Goal: Task Accomplishment & Management: Manage account settings

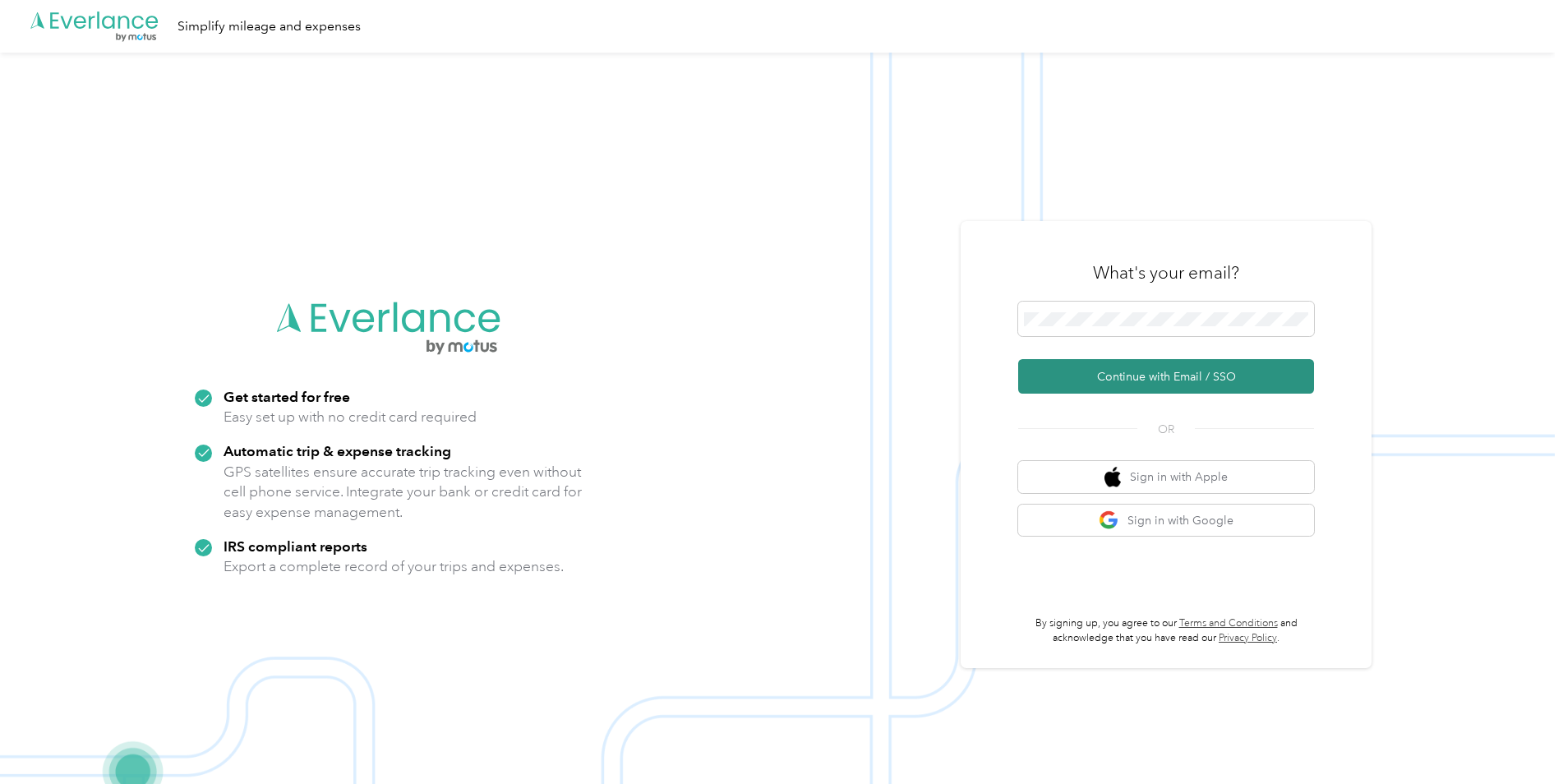
click at [1108, 378] on button "Continue with Email / SSO" at bounding box center [1166, 376] width 296 height 34
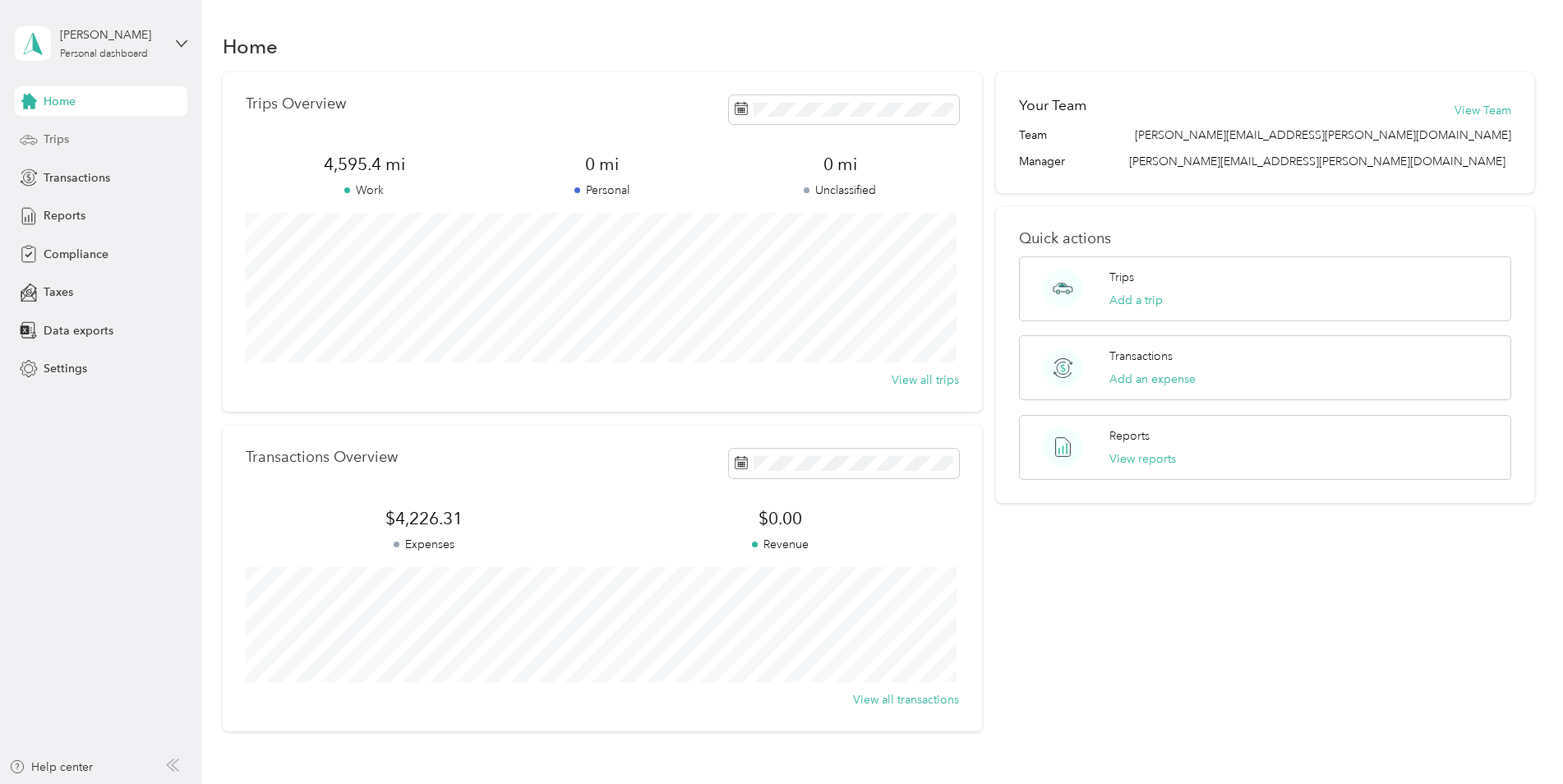
click at [52, 142] on span "Trips" at bounding box center [57, 139] width 25 height 18
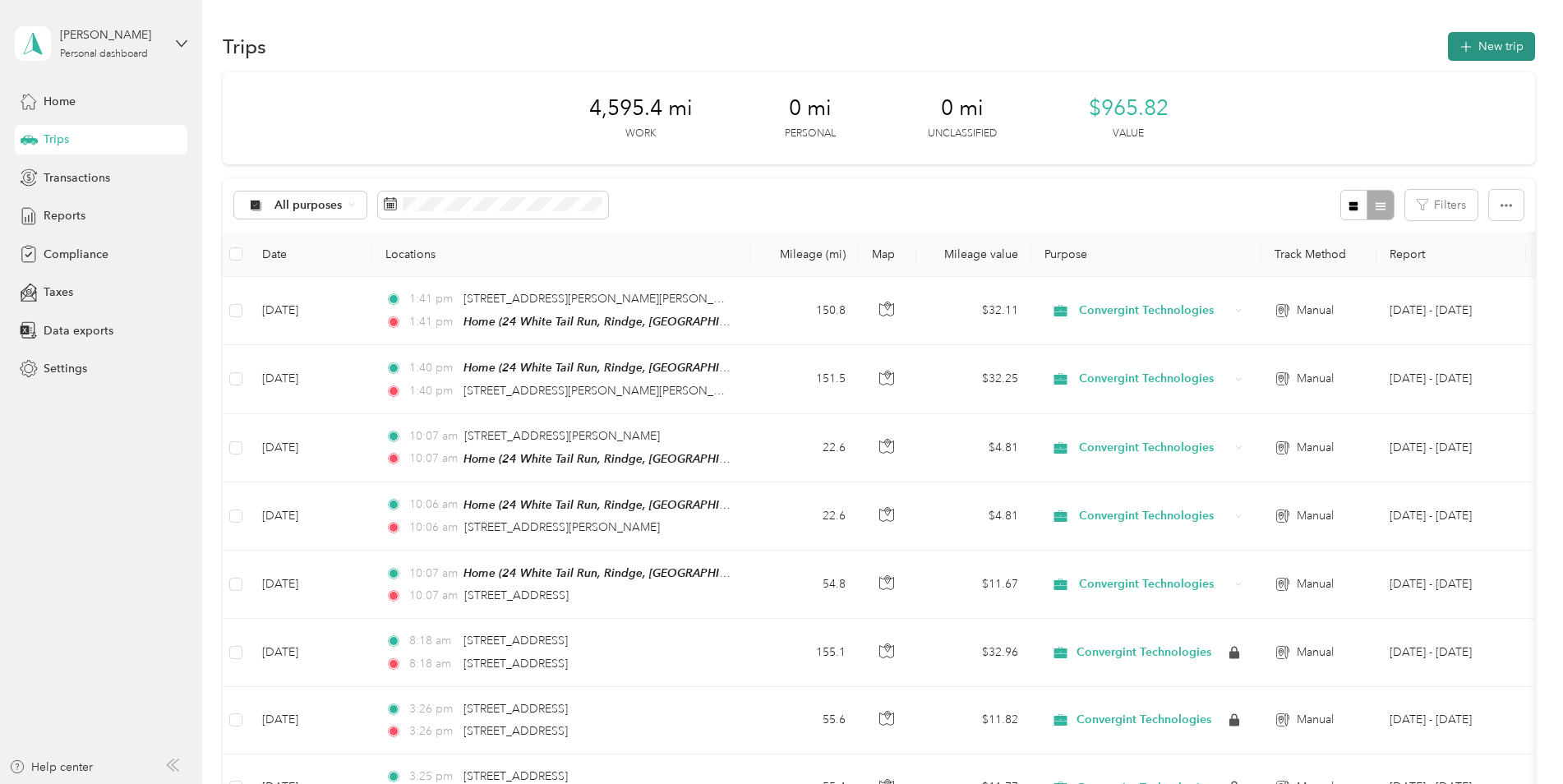
click at [1479, 48] on button "New trip" at bounding box center [1491, 47] width 87 height 29
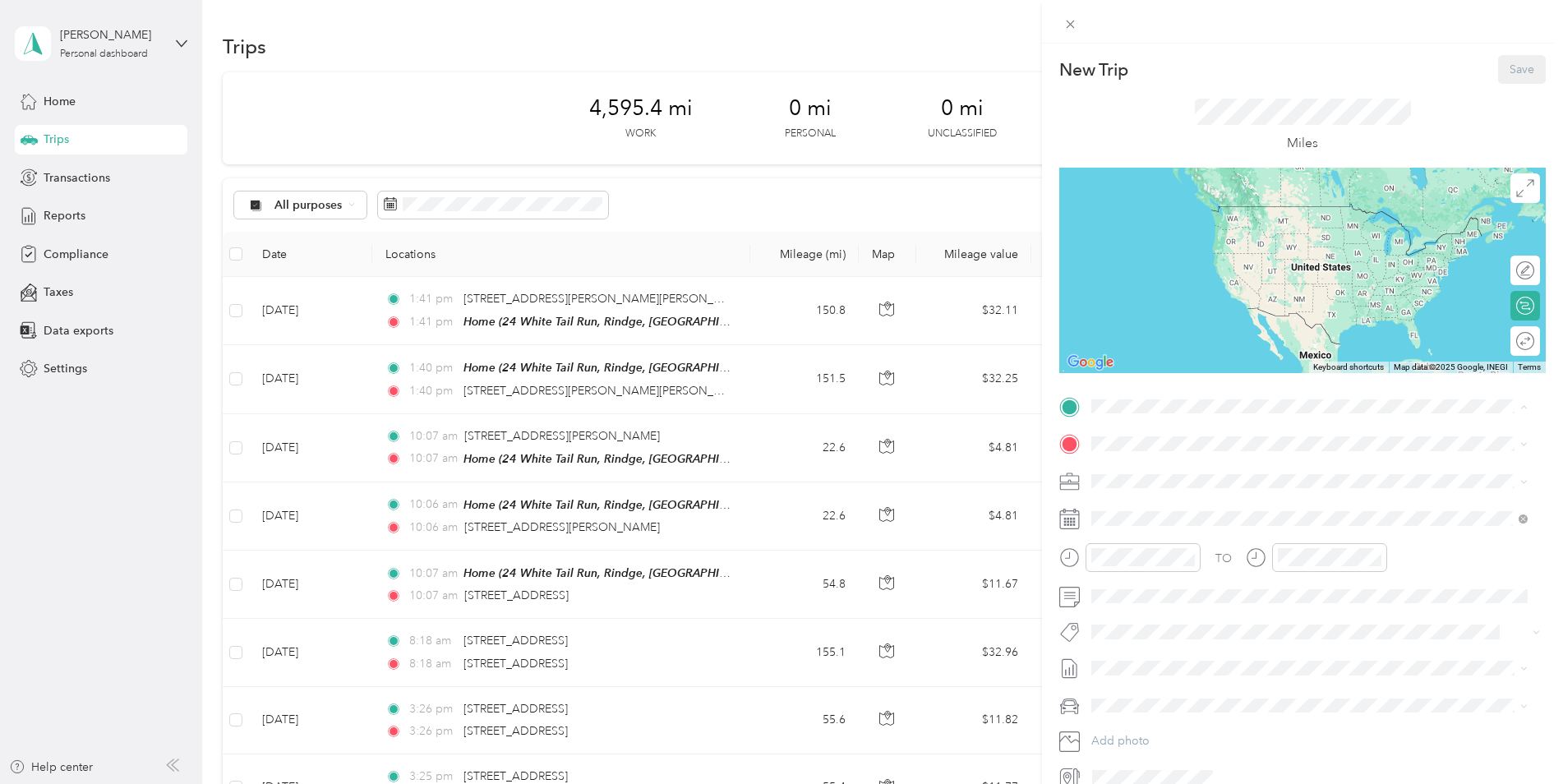
click at [1195, 495] on li "Home 24 White Tail Run, 03461-5532, Rindge, [GEOGRAPHIC_DATA], [GEOGRAPHIC_DATA]" at bounding box center [1310, 489] width 448 height 69
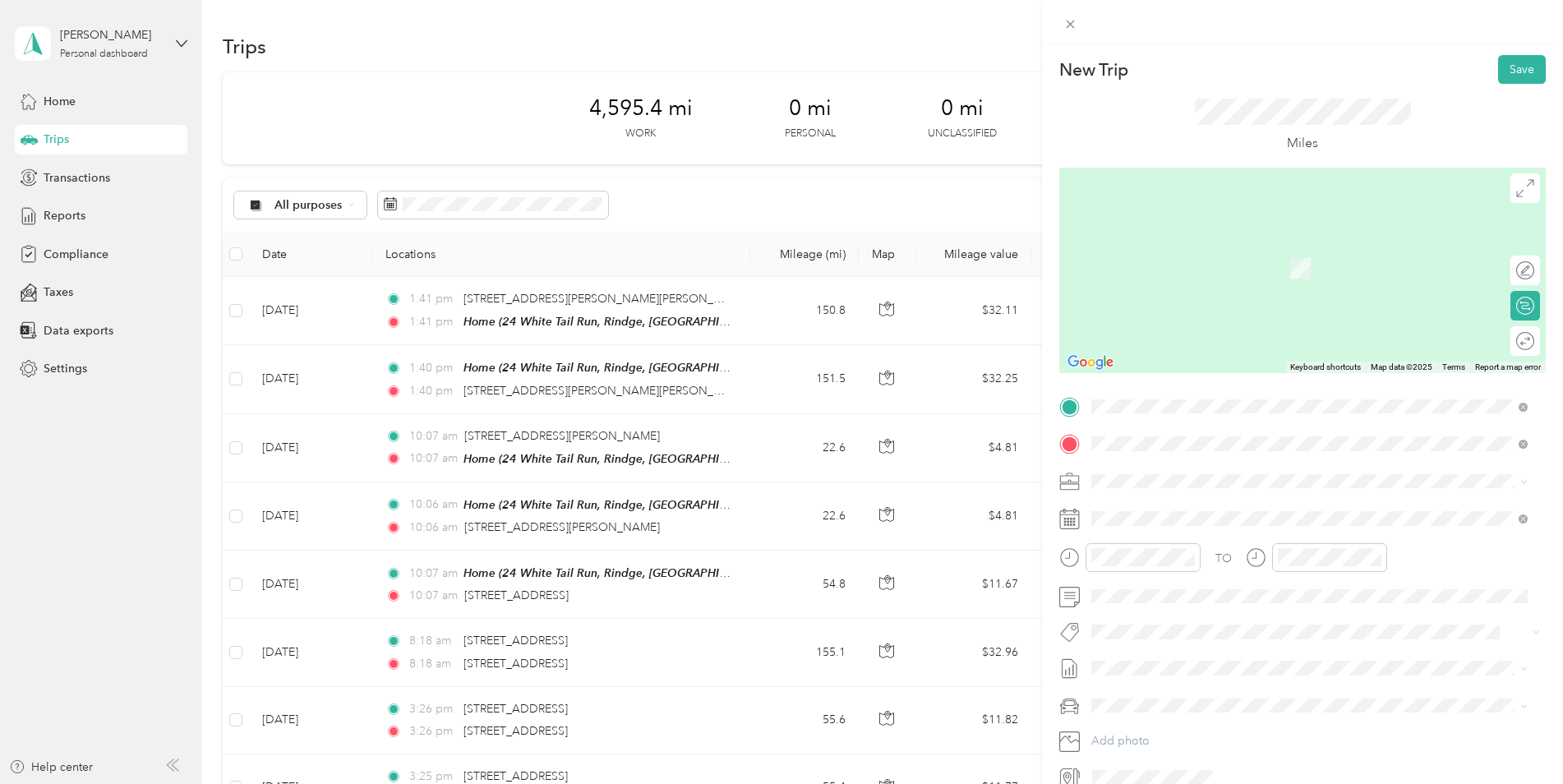
click at [1152, 499] on span "[STREET_ADDRESS][US_STATE]" at bounding box center [1204, 503] width 165 height 15
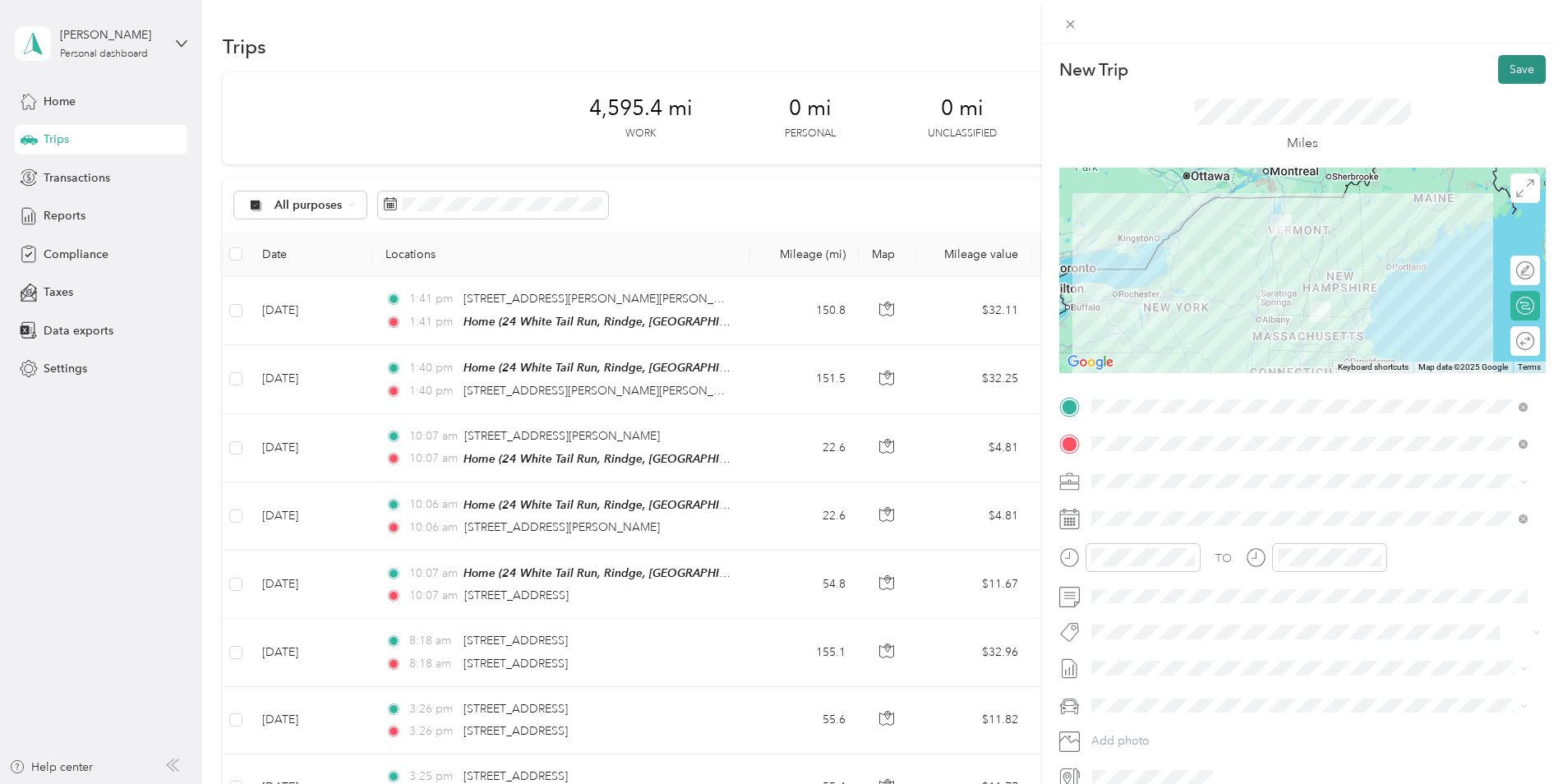
click at [1499, 70] on button "Save" at bounding box center [1522, 70] width 48 height 29
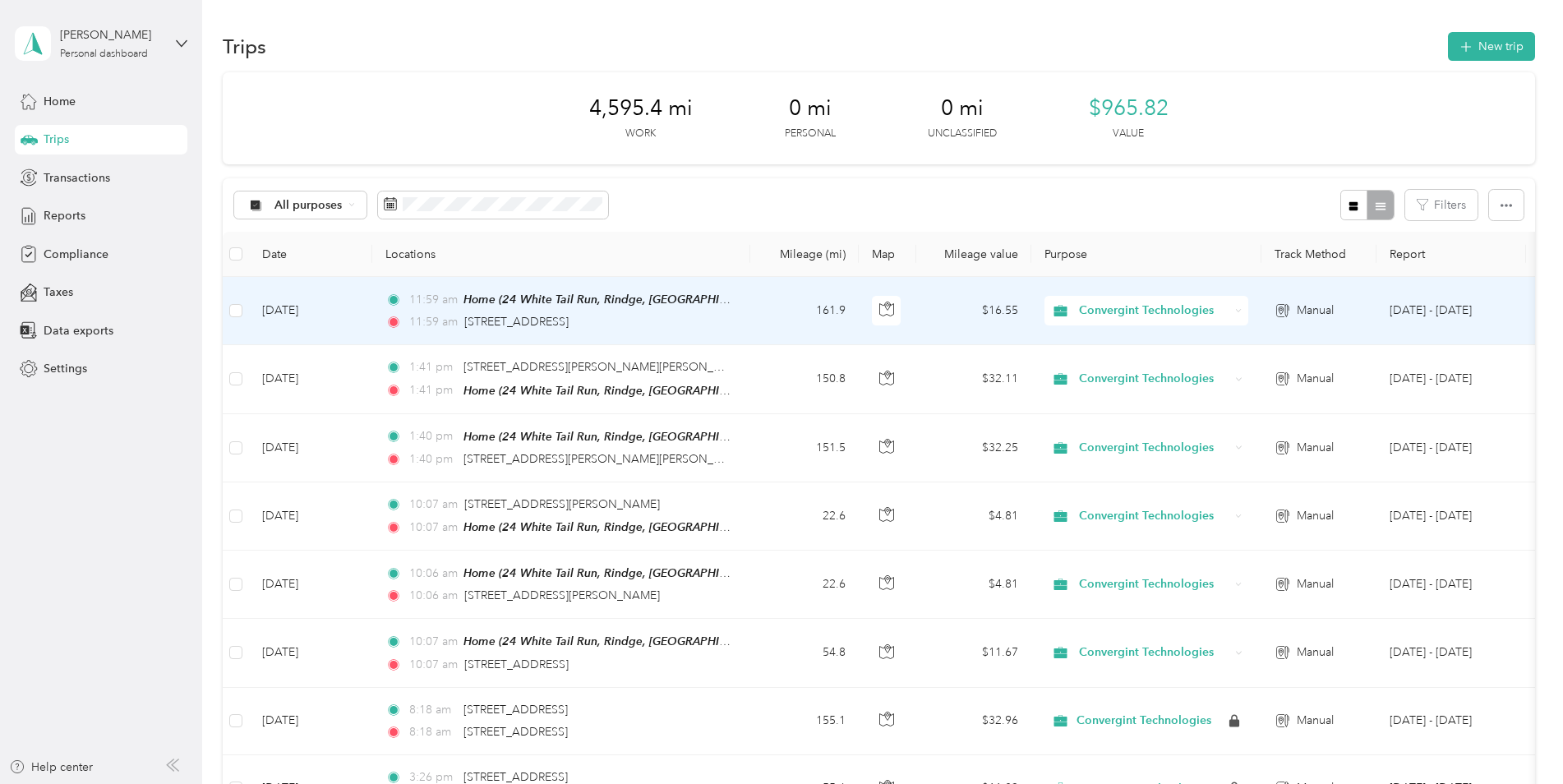
click at [321, 315] on td "[DATE]" at bounding box center [311, 311] width 124 height 68
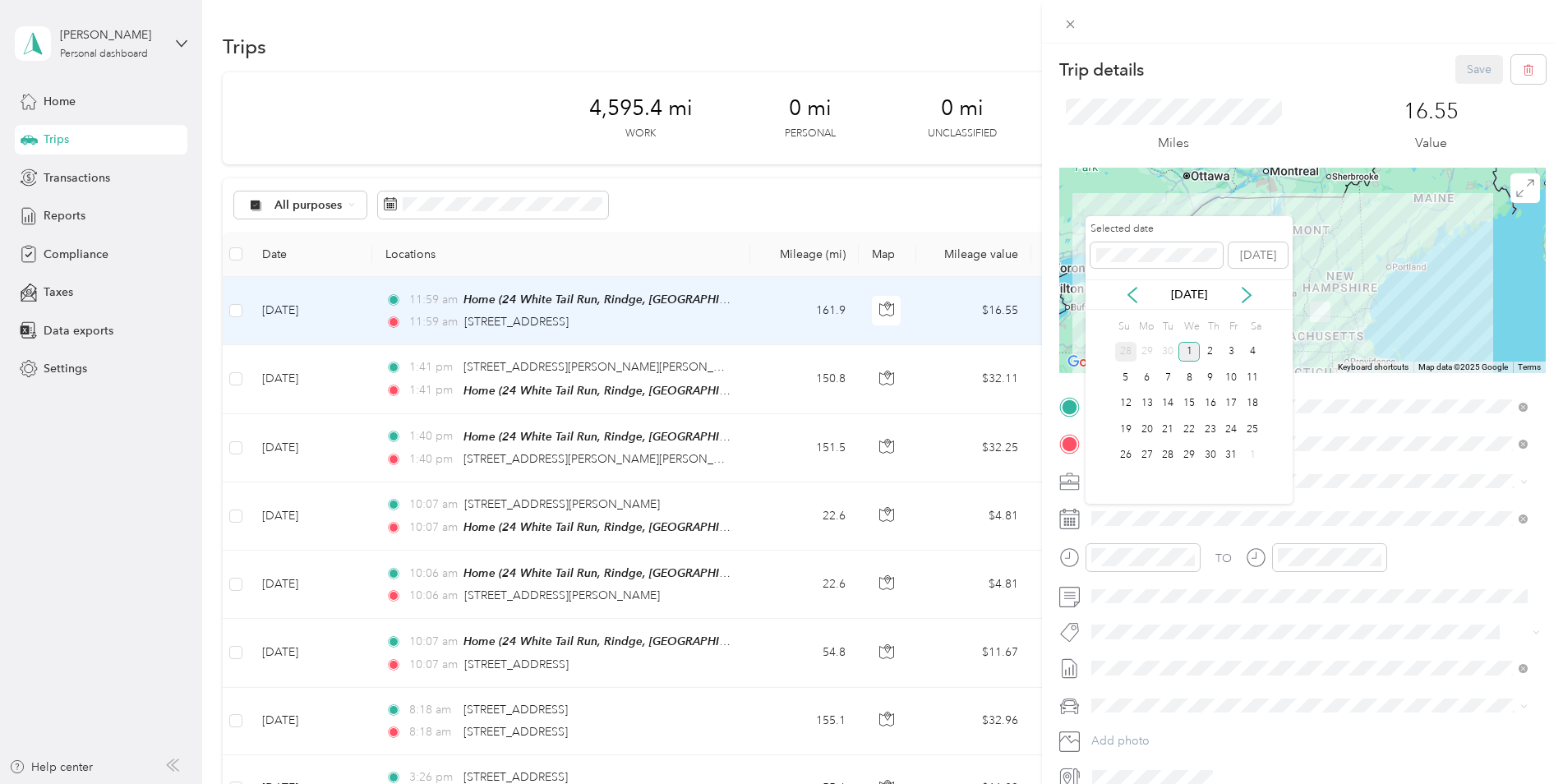
click at [1127, 349] on div "28" at bounding box center [1126, 352] width 21 height 20
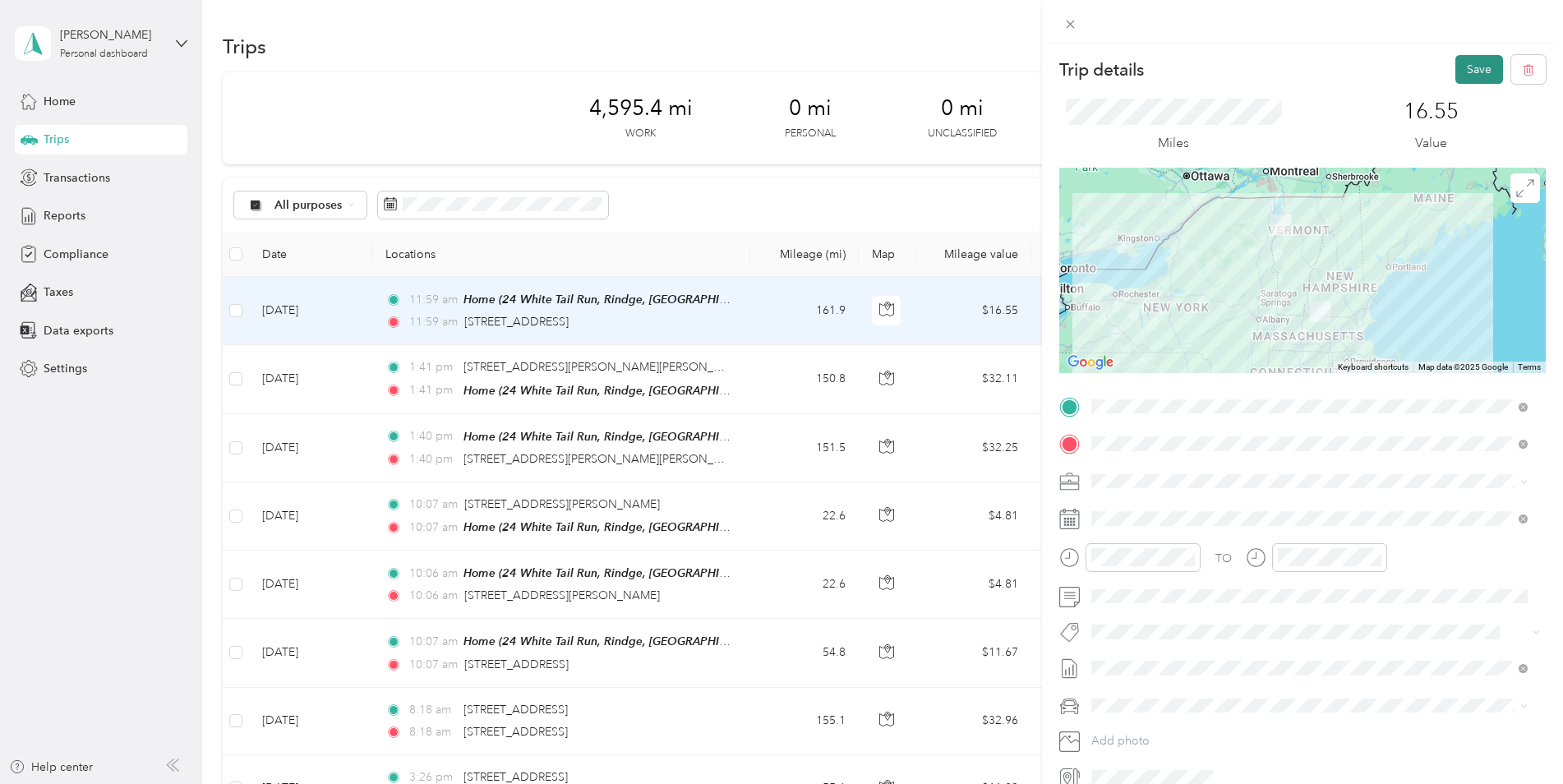
click at [1471, 74] on button "Save" at bounding box center [1479, 70] width 48 height 29
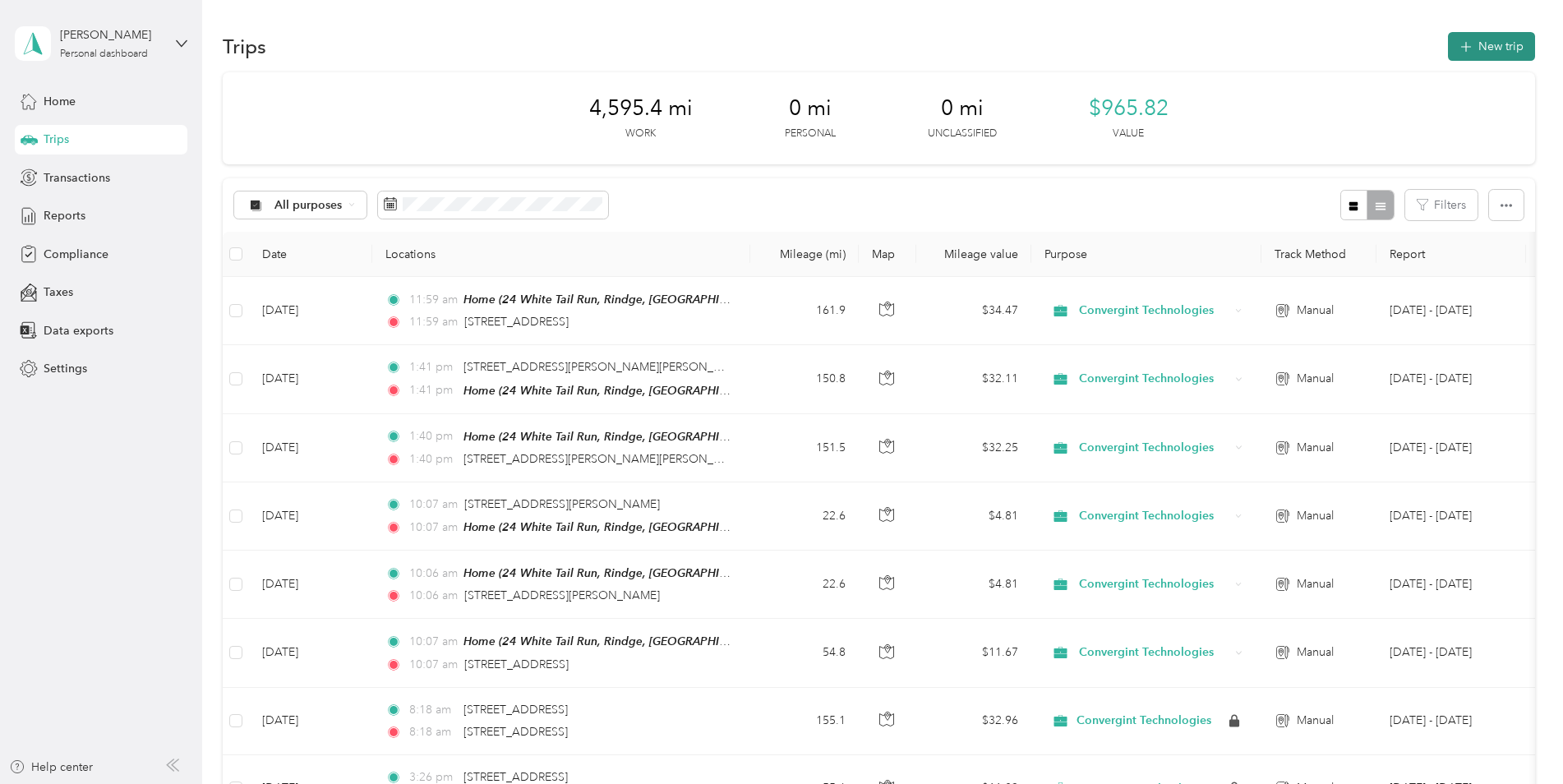
click at [1468, 51] on button "New trip" at bounding box center [1491, 47] width 87 height 29
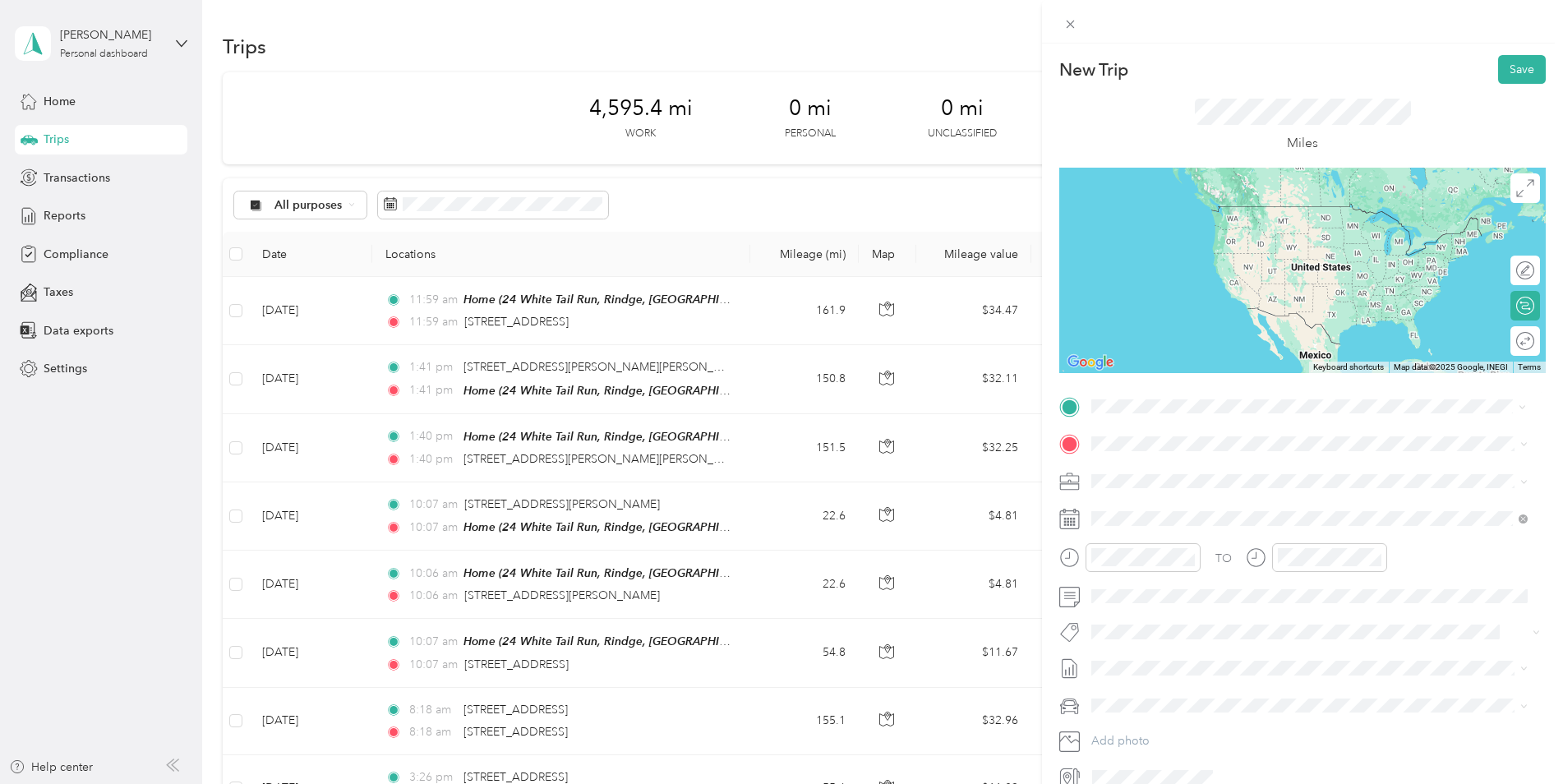
click at [1163, 470] on span "[STREET_ADDRESS][US_STATE]" at bounding box center [1204, 465] width 165 height 15
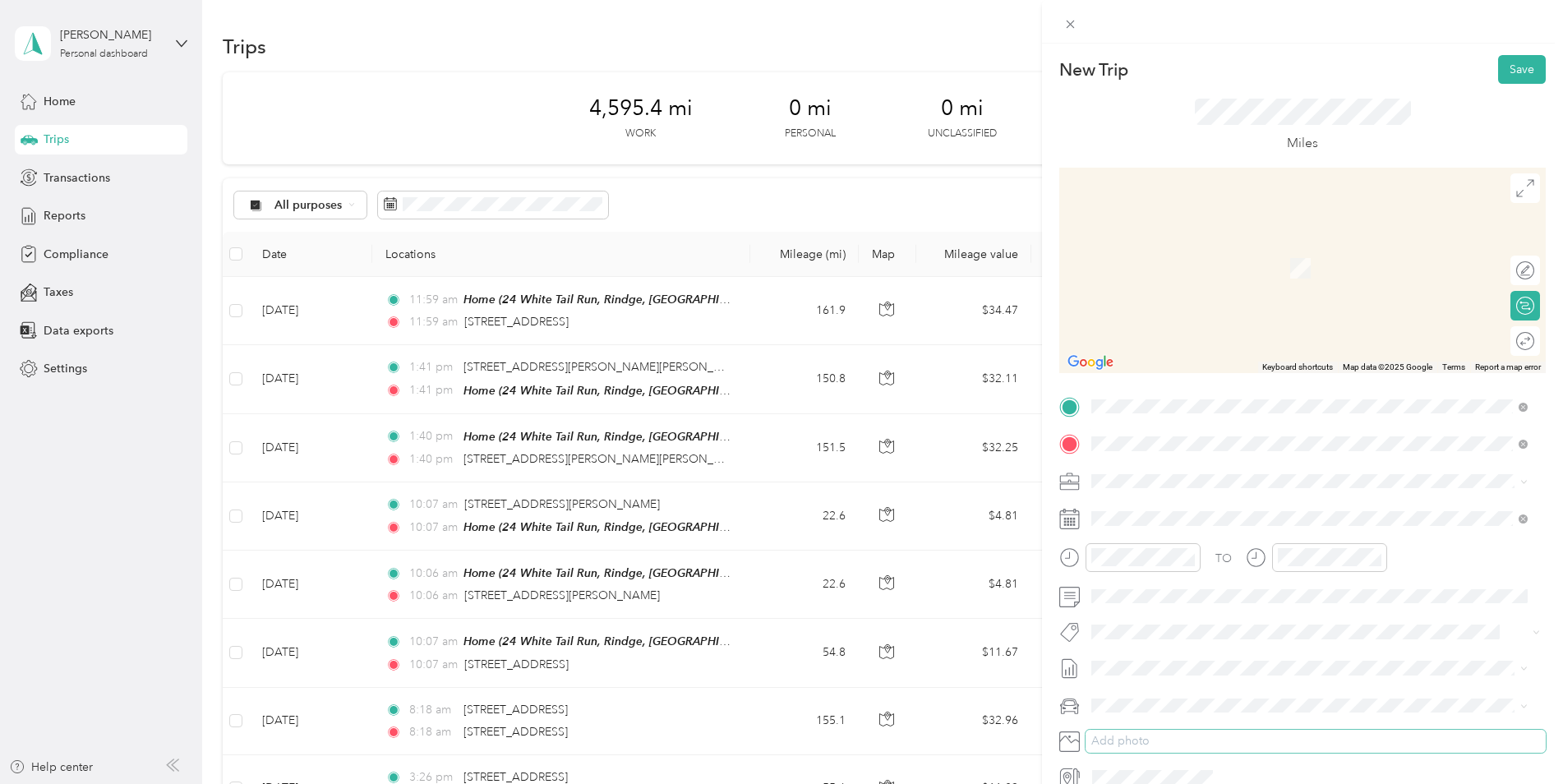
click at [1345, 732] on button "Add photo" at bounding box center [1315, 741] width 460 height 23
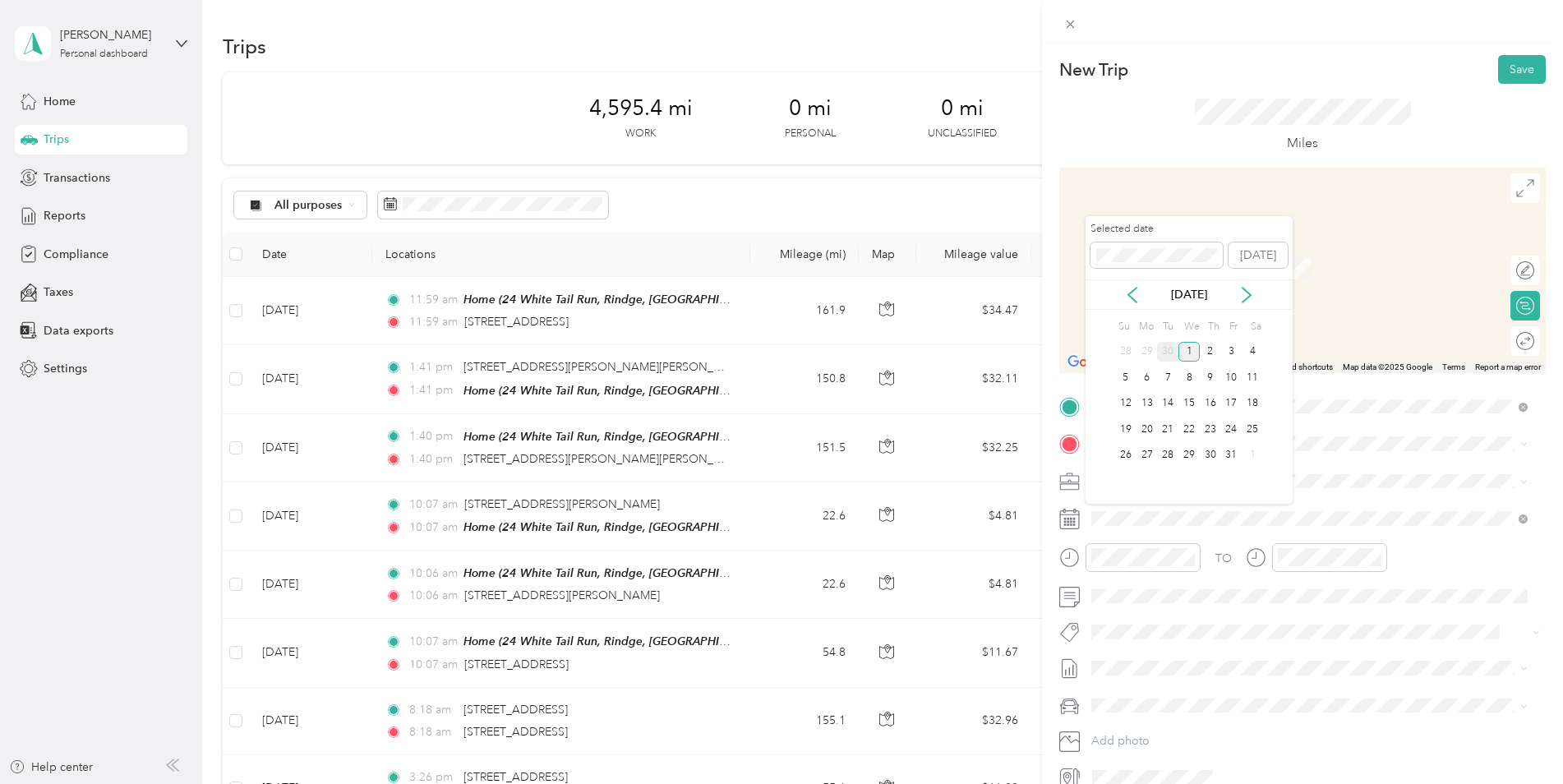
click at [1163, 351] on div "30" at bounding box center [1168, 352] width 21 height 20
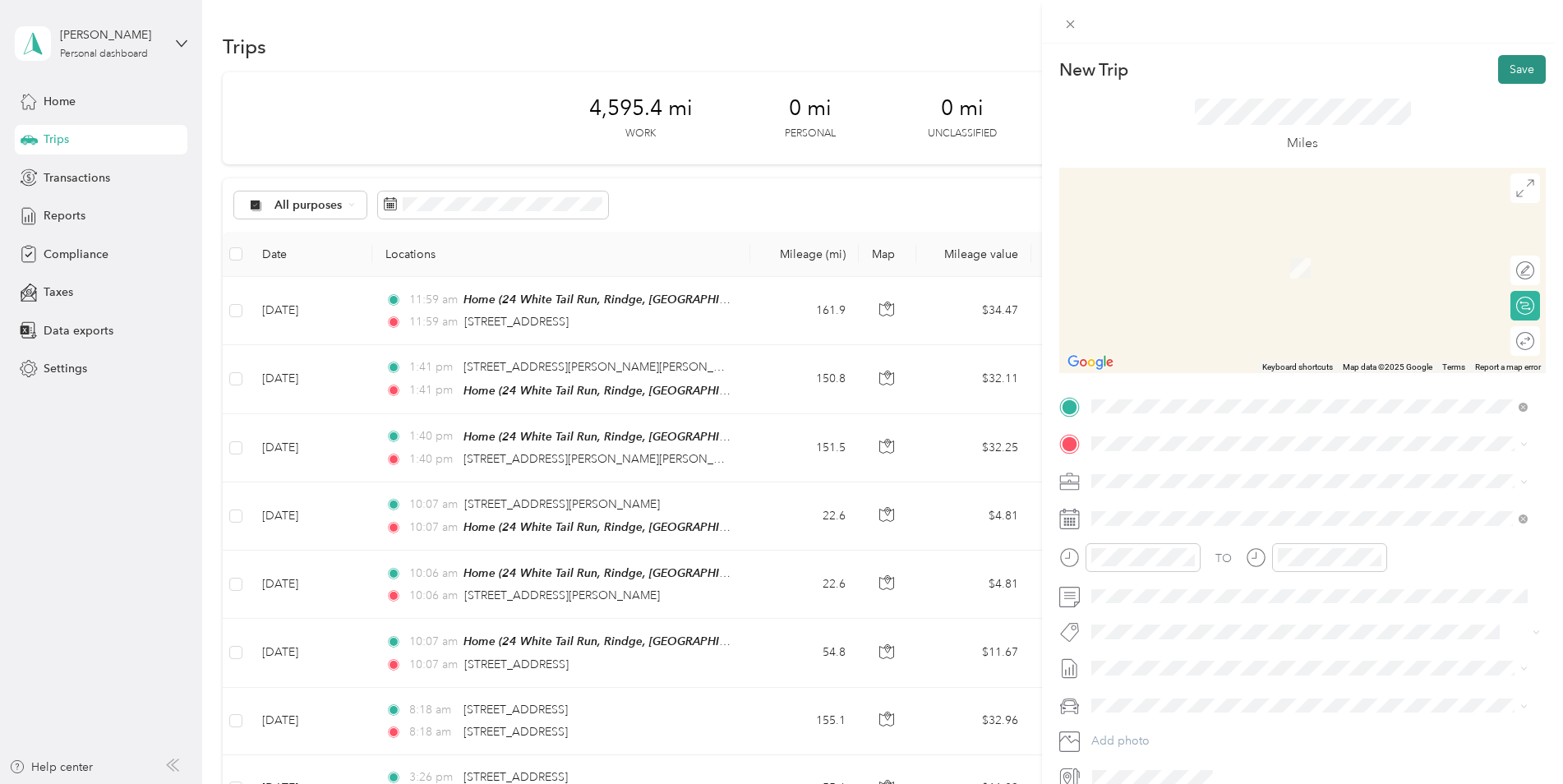
click at [1517, 68] on button "Save" at bounding box center [1522, 70] width 48 height 29
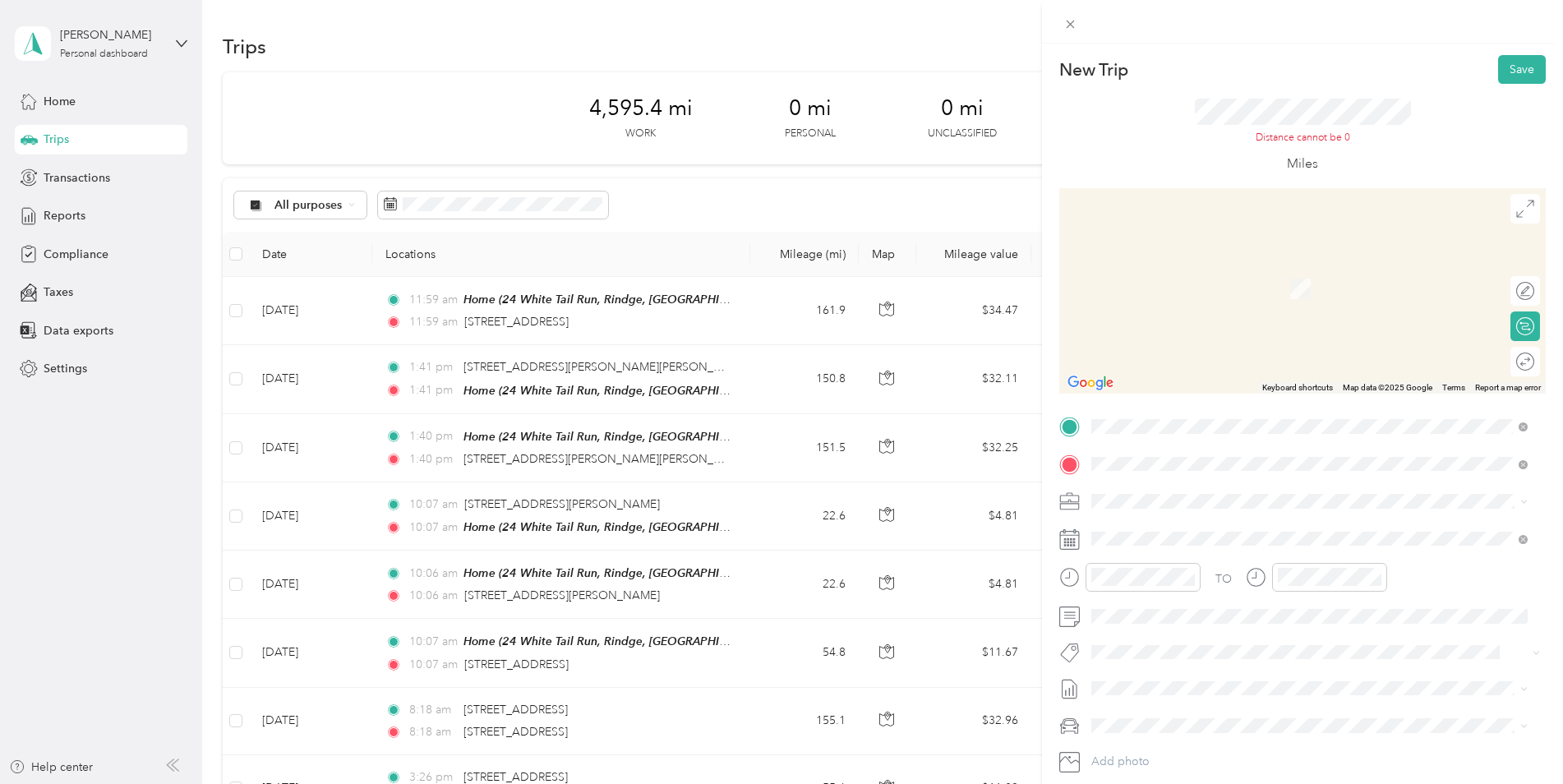
click at [1487, 97] on div "Distance cannot be 0 Miles" at bounding box center [1302, 135] width 486 height 104
click at [1155, 444] on div "TO Add photo" at bounding box center [1302, 611] width 486 height 396
click at [1500, 71] on button "Save" at bounding box center [1522, 70] width 48 height 29
click at [1150, 554] on li "[STREET_ADDRESS][US_STATE]" at bounding box center [1310, 557] width 448 height 34
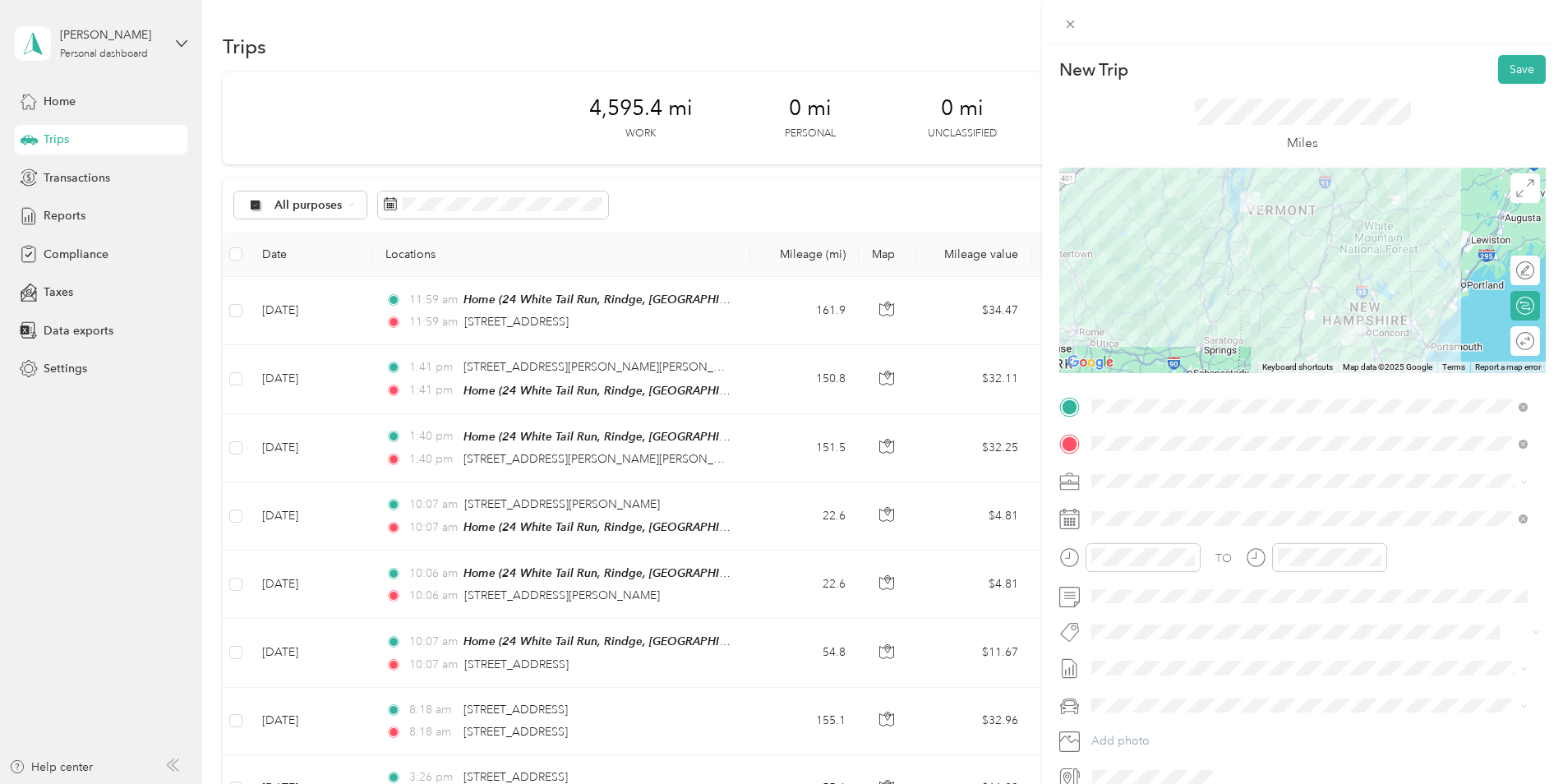
click at [1232, 512] on div "[STREET_ADDRESS][US_STATE]" at bounding box center [1310, 502] width 425 height 22
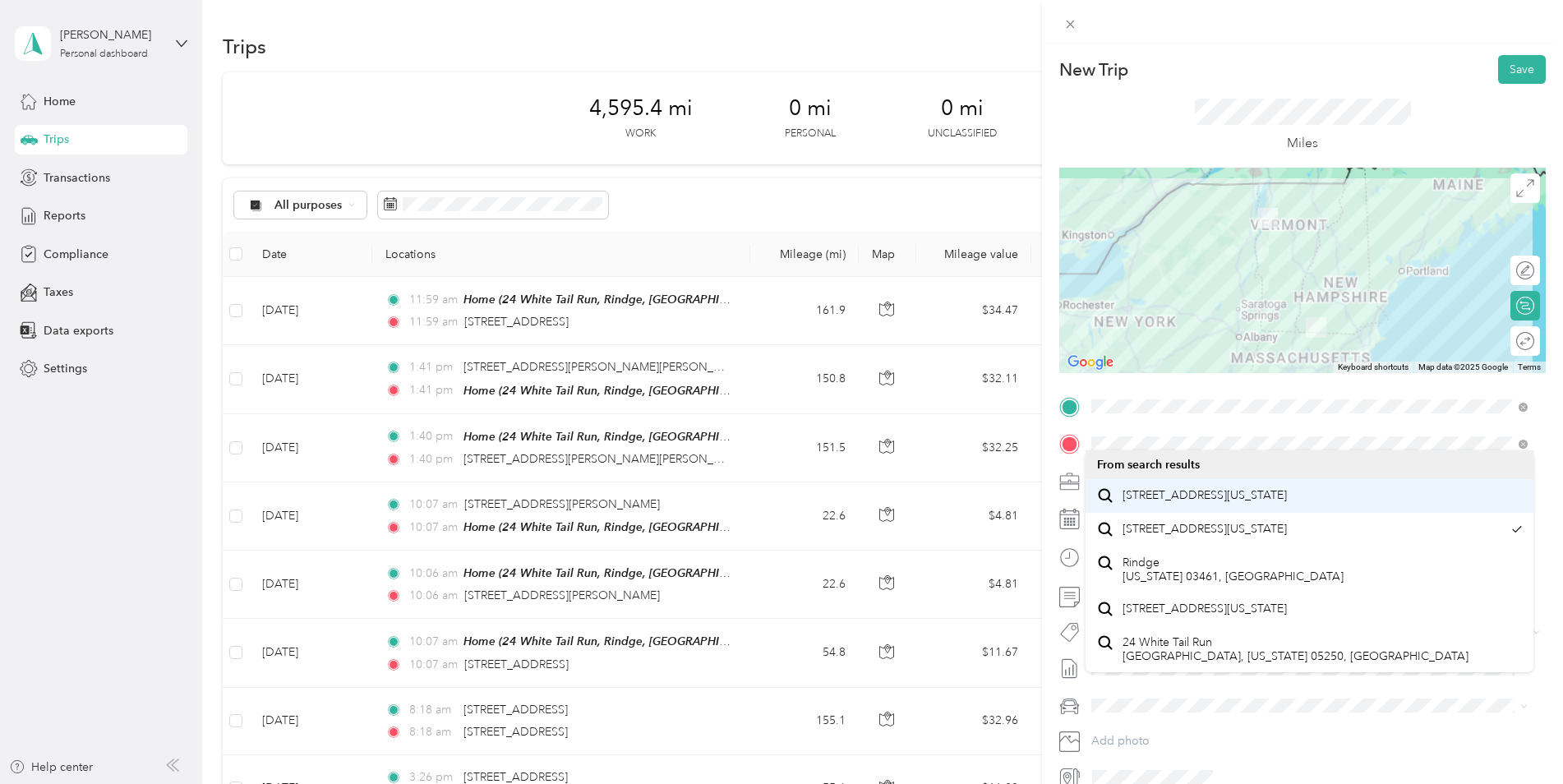
click at [1232, 512] on li "[STREET_ADDRESS][US_STATE]" at bounding box center [1310, 496] width 448 height 34
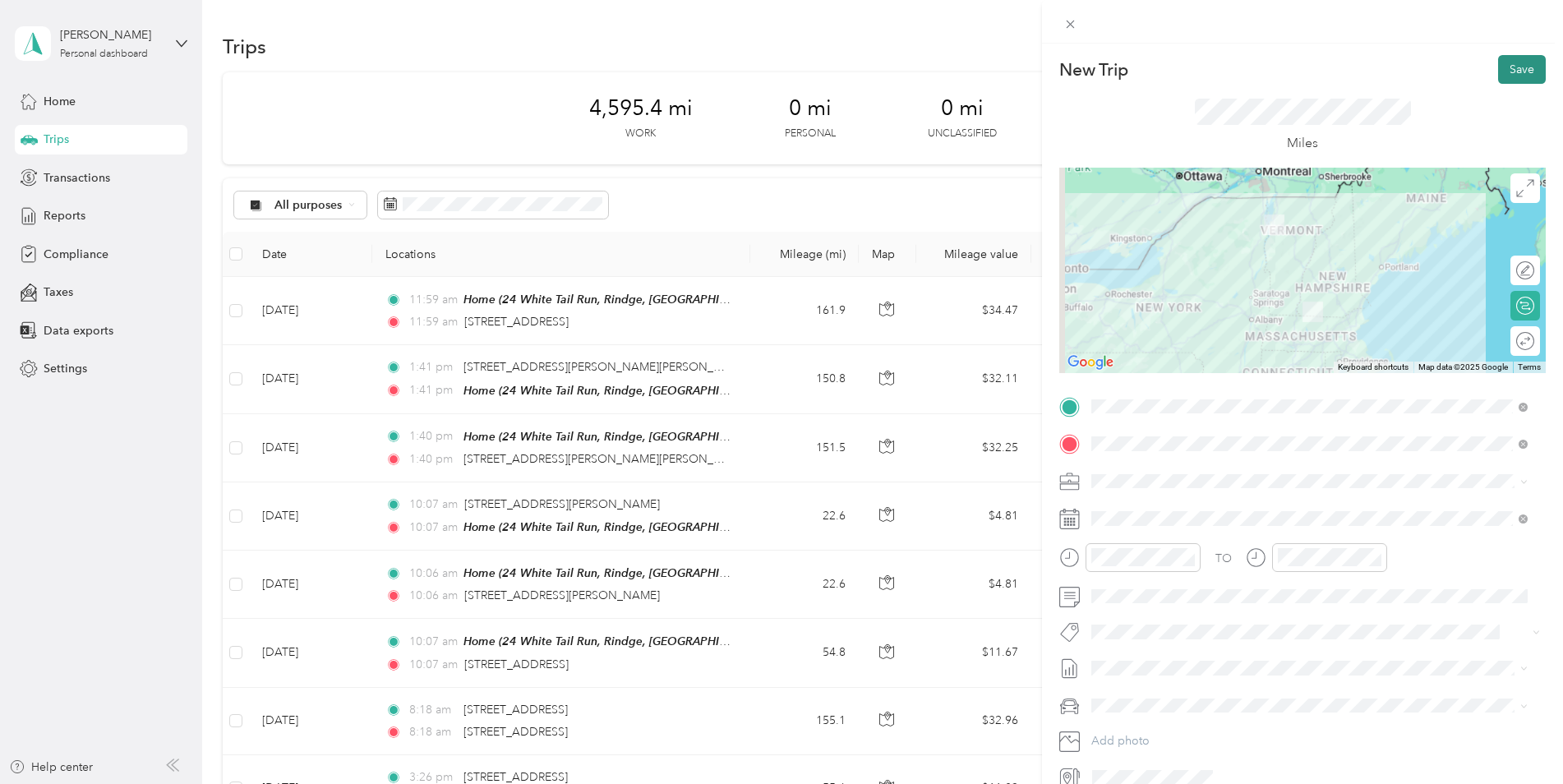
click at [1509, 70] on button "Save" at bounding box center [1522, 70] width 48 height 29
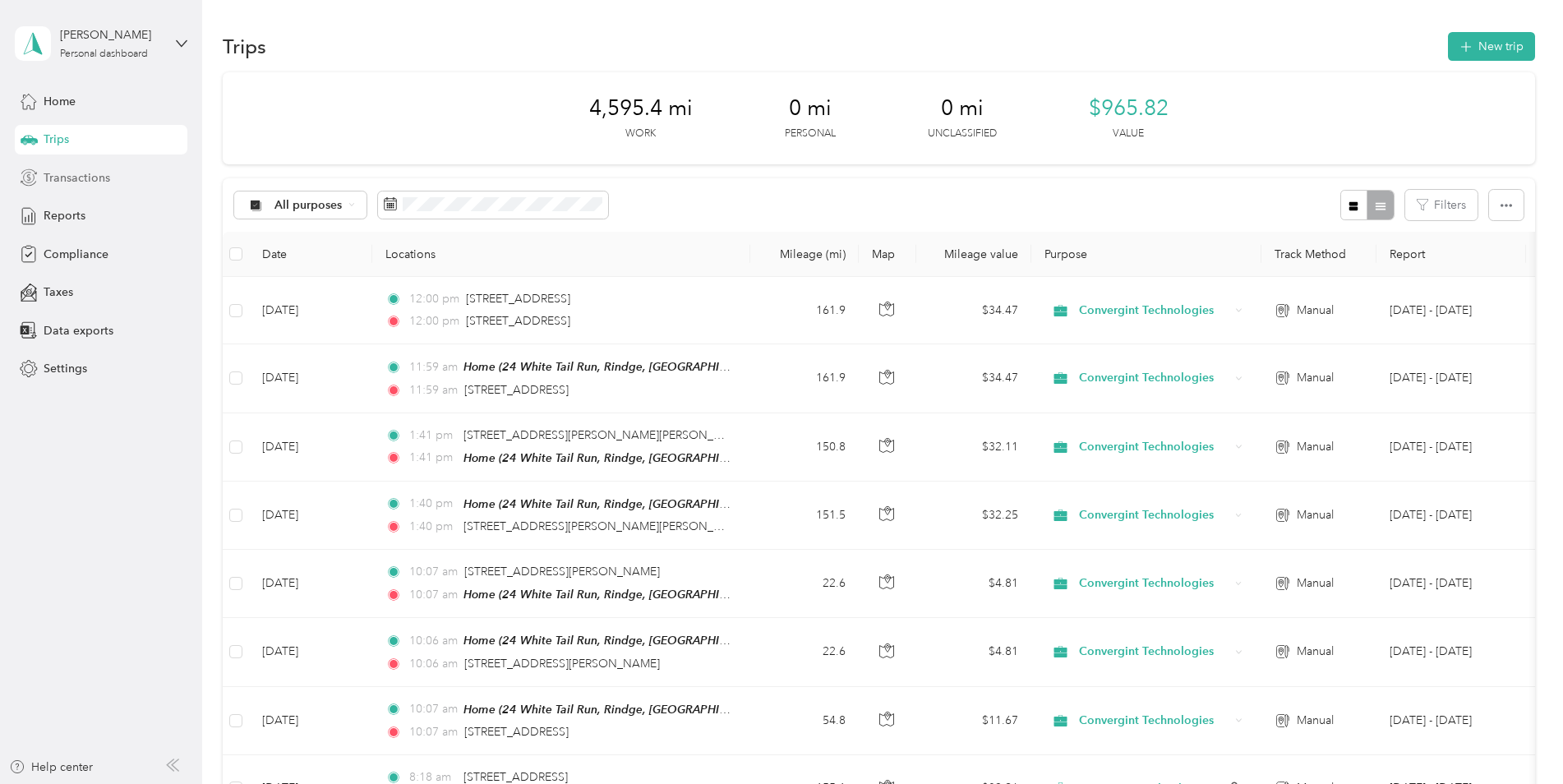
click at [76, 180] on span "Transactions" at bounding box center [77, 178] width 66 height 18
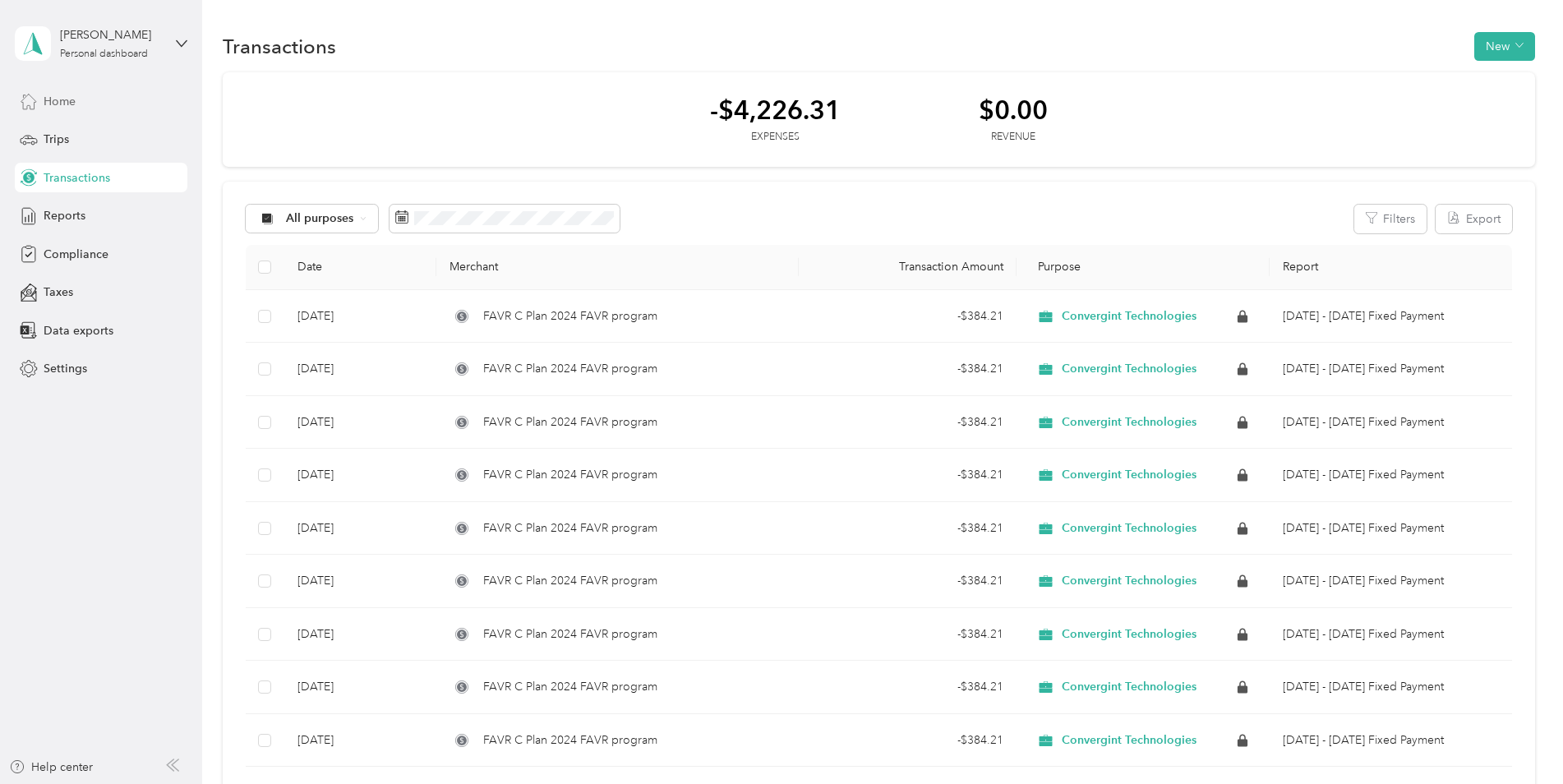
click at [61, 108] on span "Home" at bounding box center [59, 101] width 32 height 18
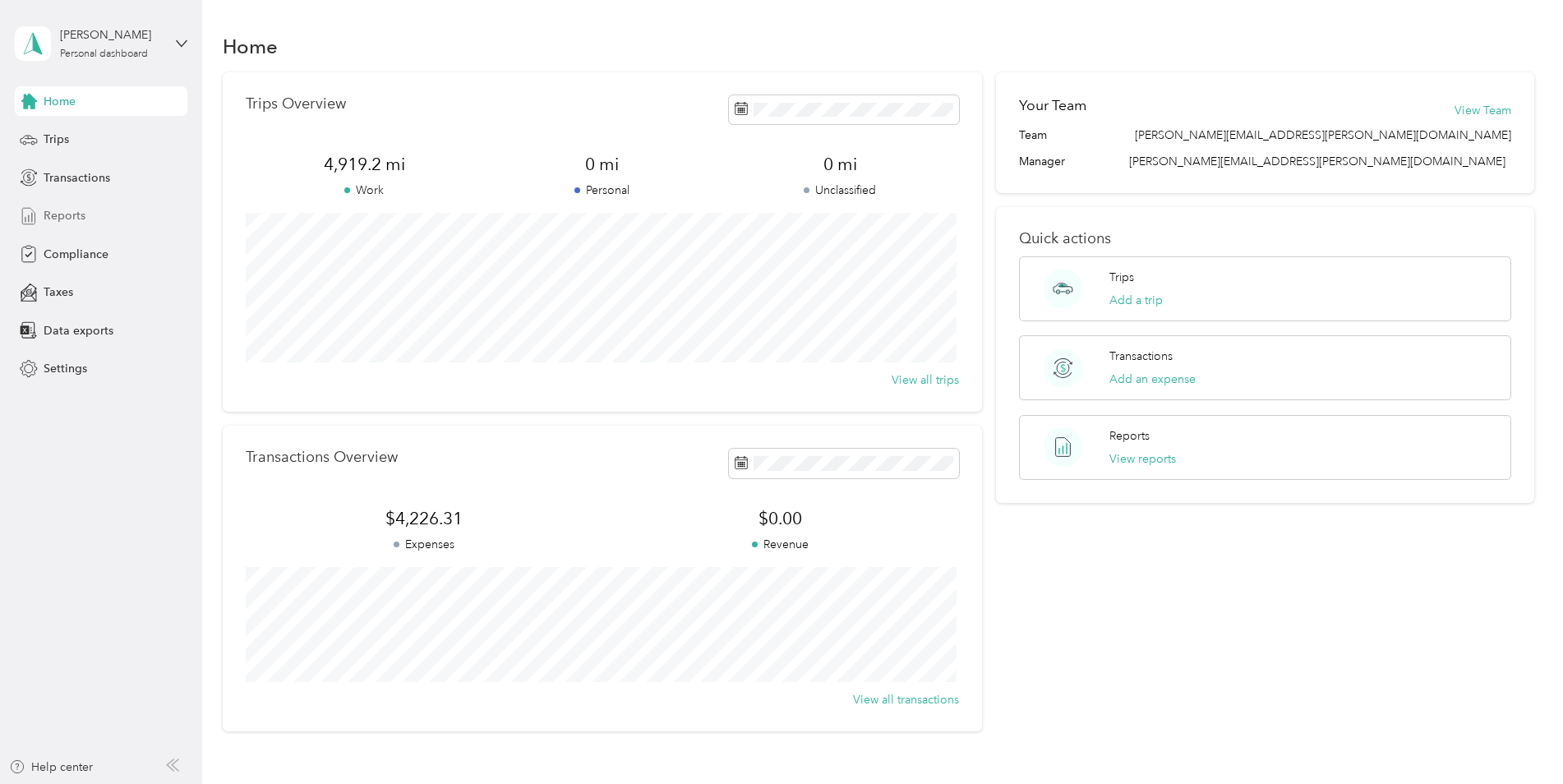
click at [67, 213] on span "Reports" at bounding box center [64, 216] width 42 height 18
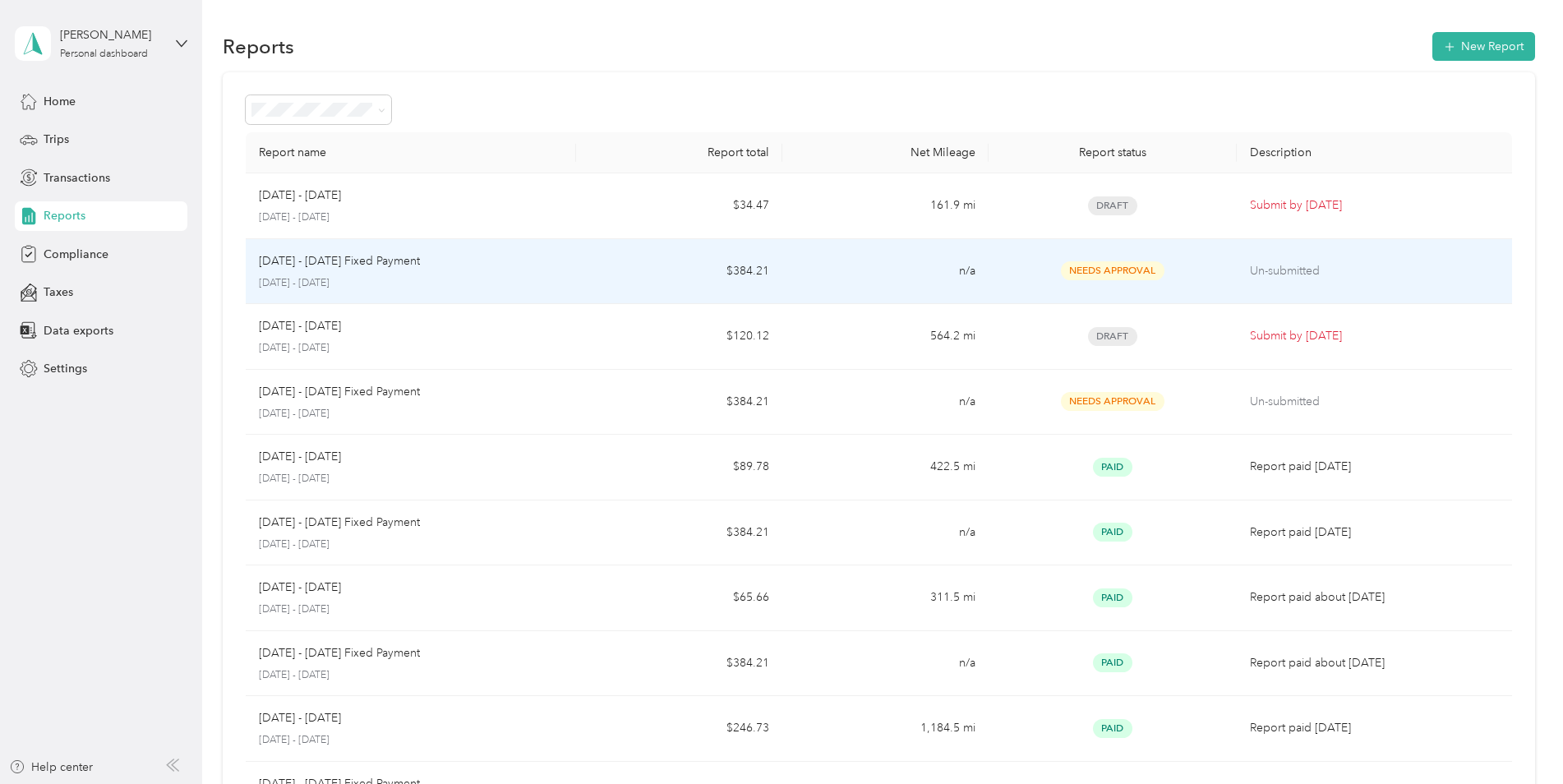
click at [1154, 265] on span "Needs Approval" at bounding box center [1113, 270] width 103 height 19
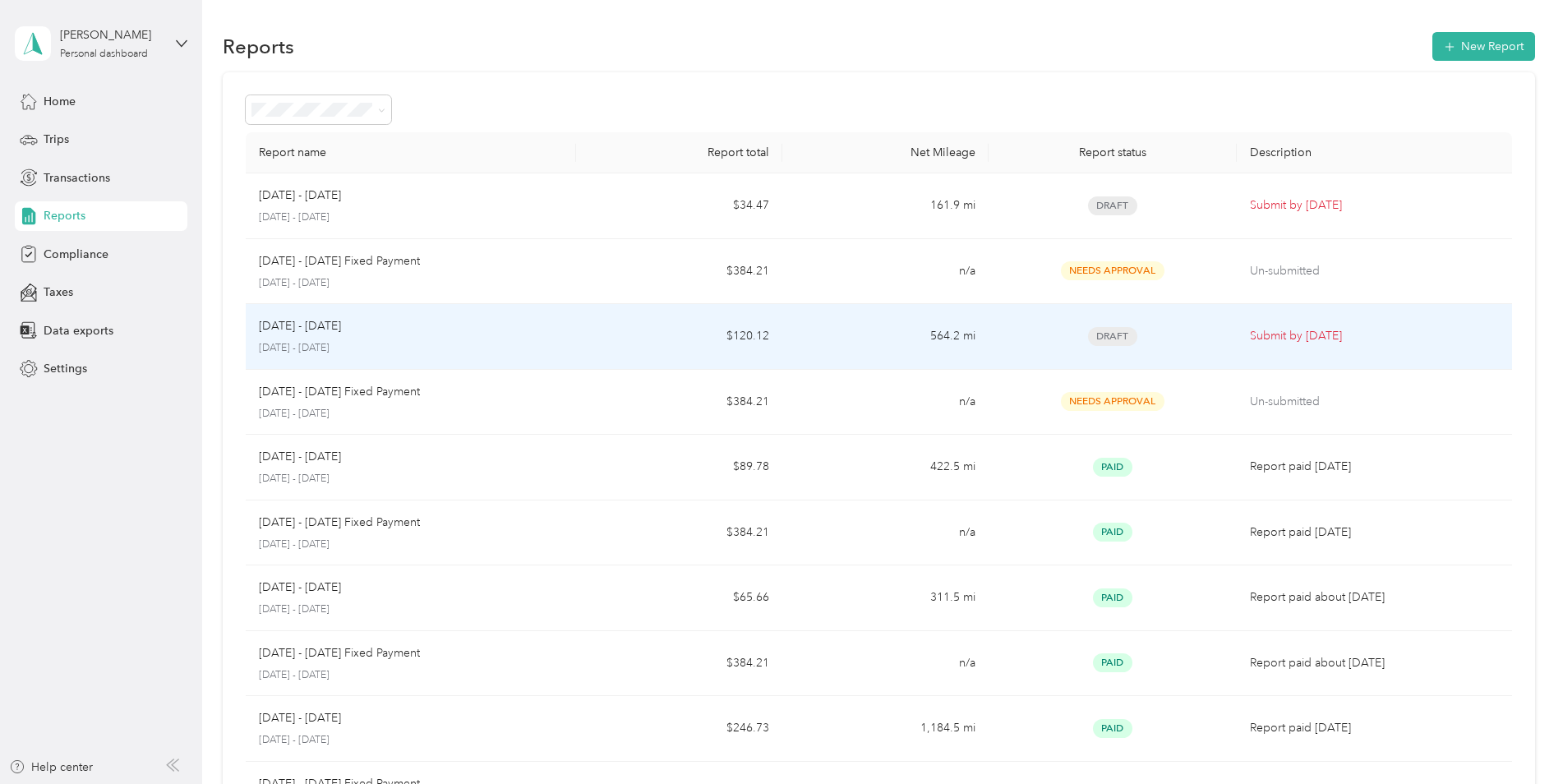
click at [1277, 338] on p "Submit by [DATE]" at bounding box center [1375, 336] width 249 height 19
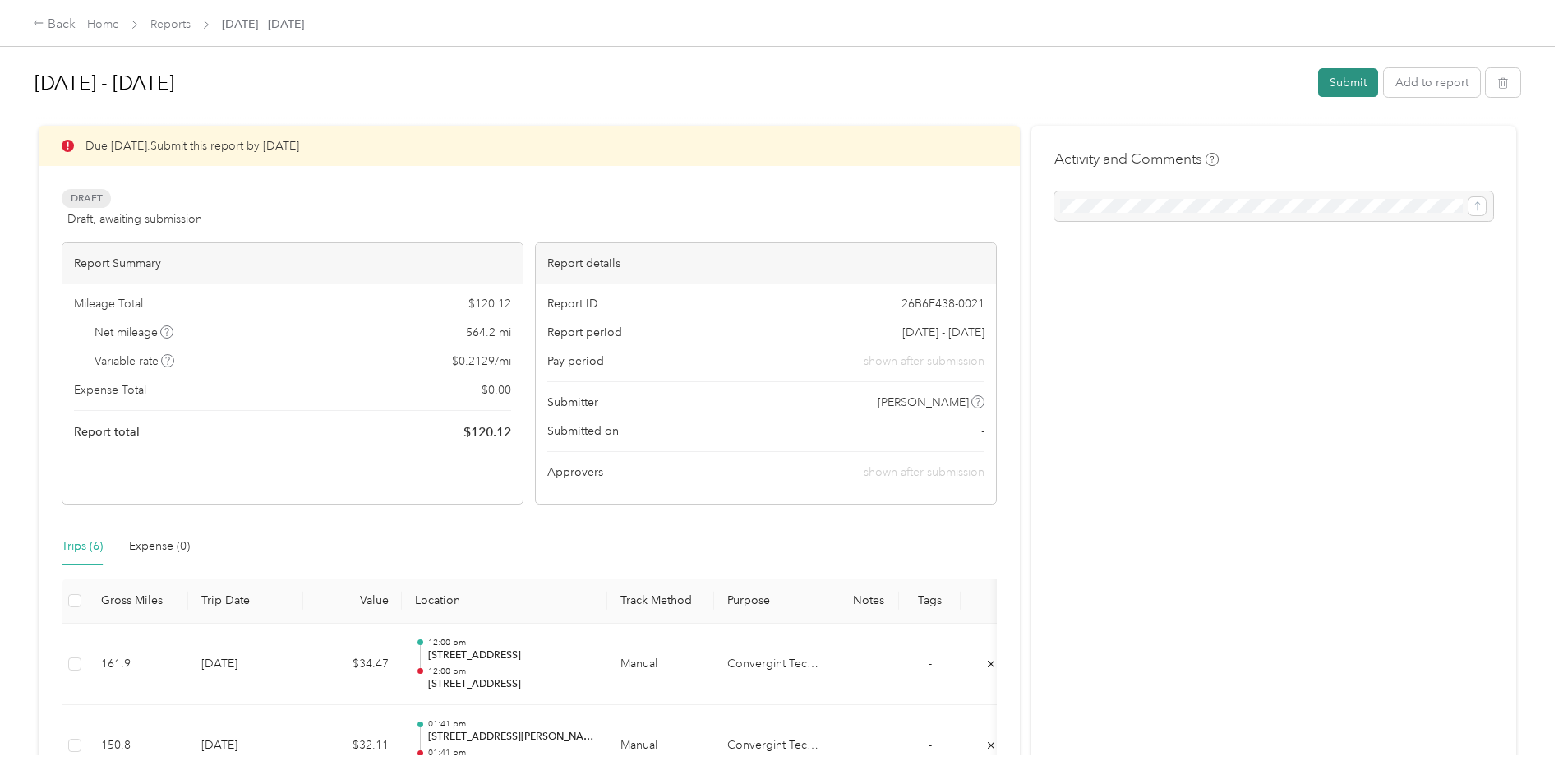
click at [1344, 81] on button "Submit" at bounding box center [1349, 83] width 60 height 29
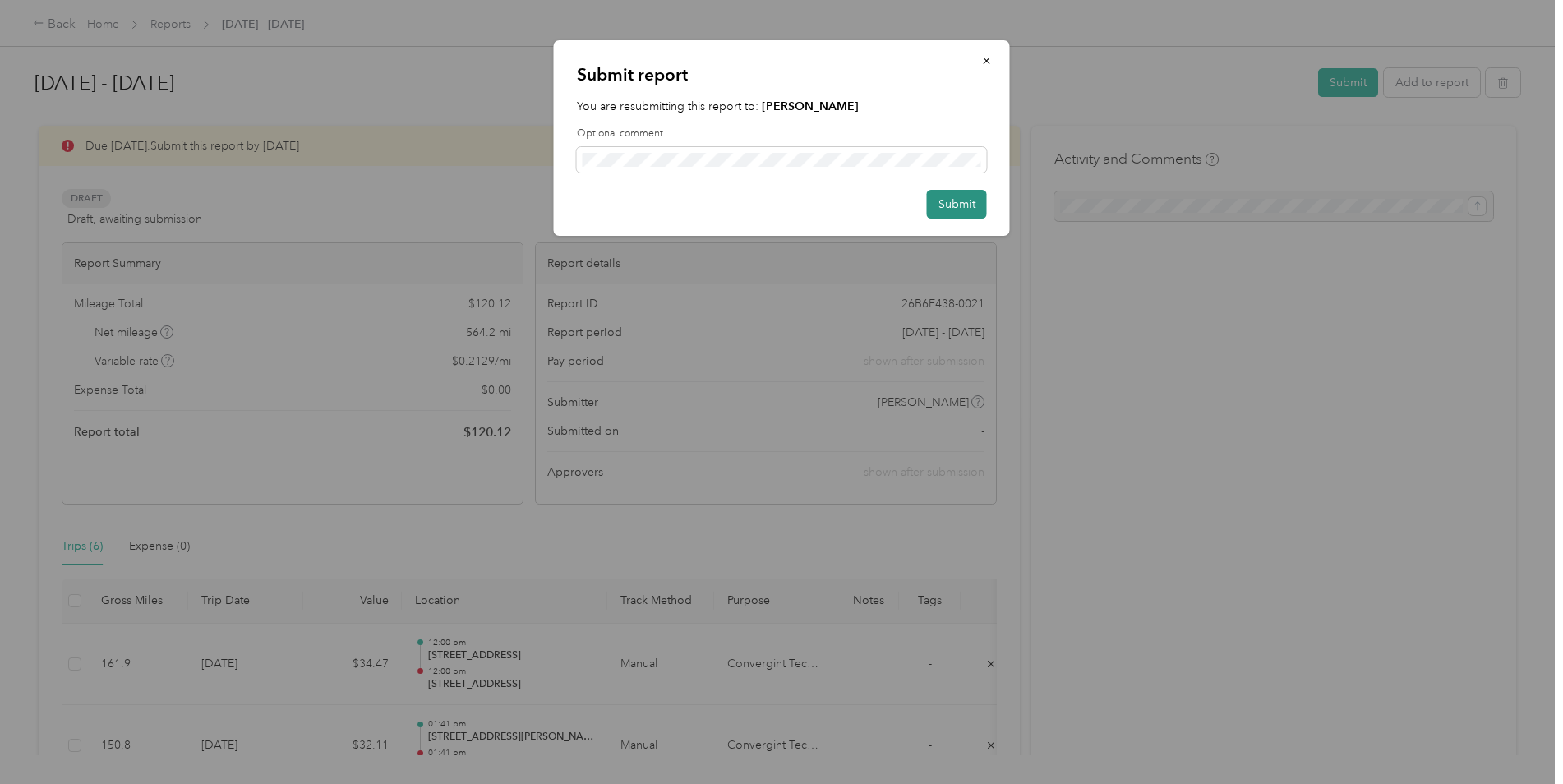
click at [959, 207] on button "Submit" at bounding box center [958, 205] width 60 height 29
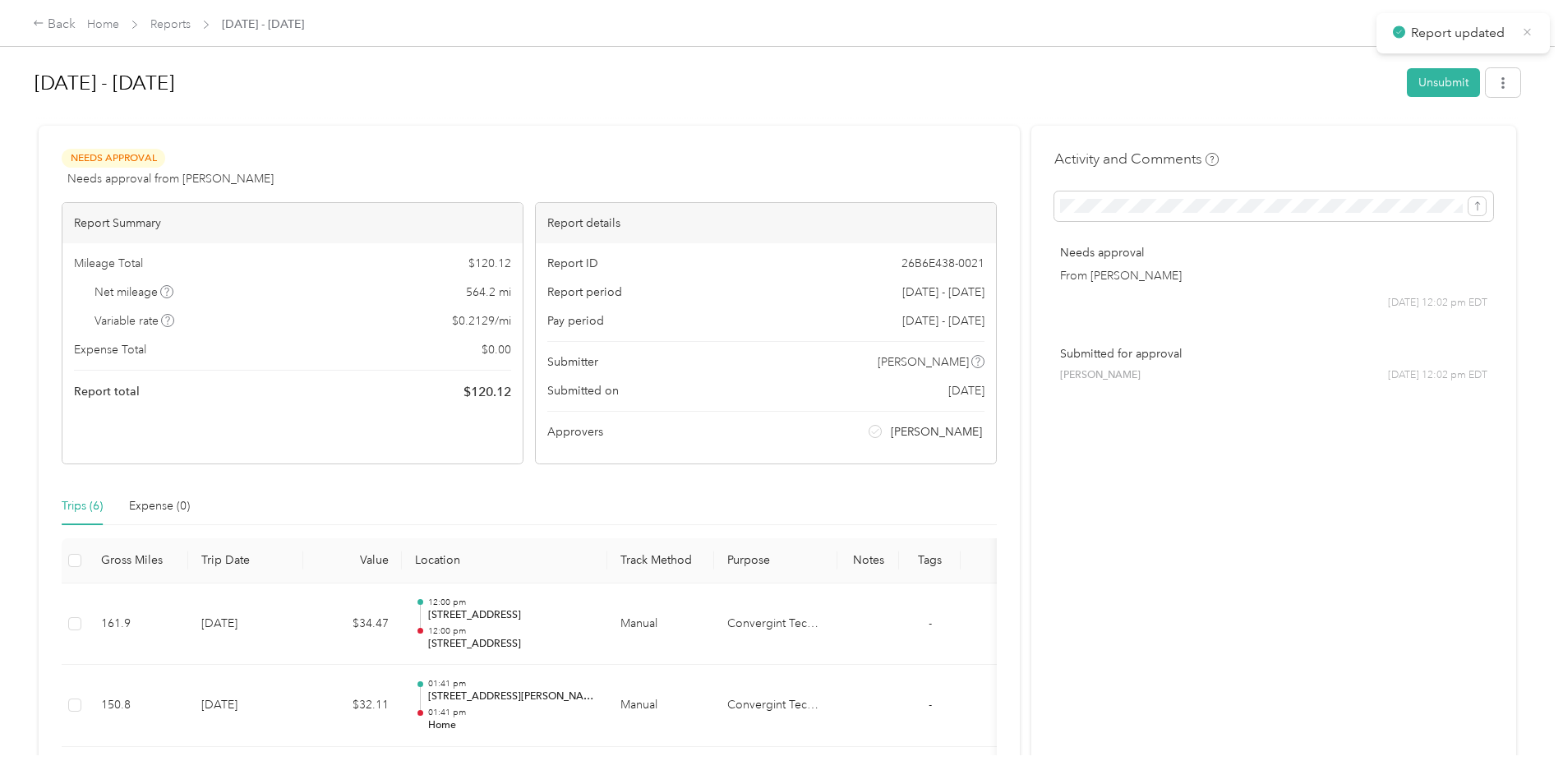
click at [1527, 35] on icon at bounding box center [1527, 31] width 13 height 15
click at [58, 25] on div "Back" at bounding box center [55, 24] width 43 height 19
